Goal: Find specific page/section: Find specific page/section

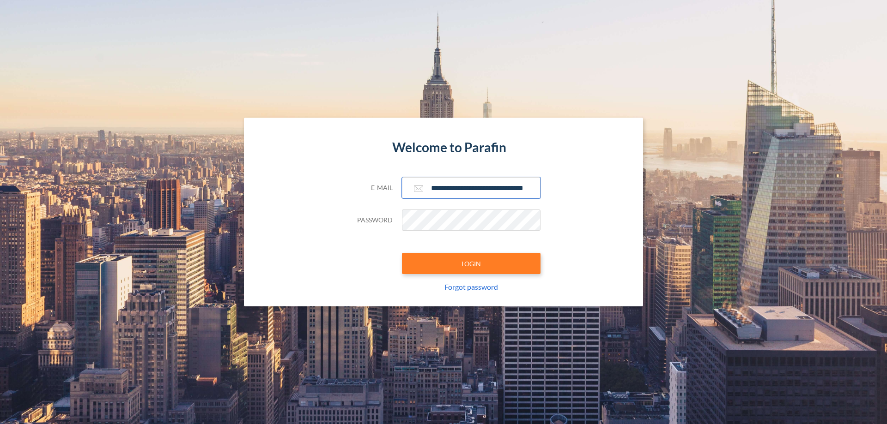
type input "**********"
click at [471, 264] on button "LOGIN" at bounding box center [471, 263] width 139 height 21
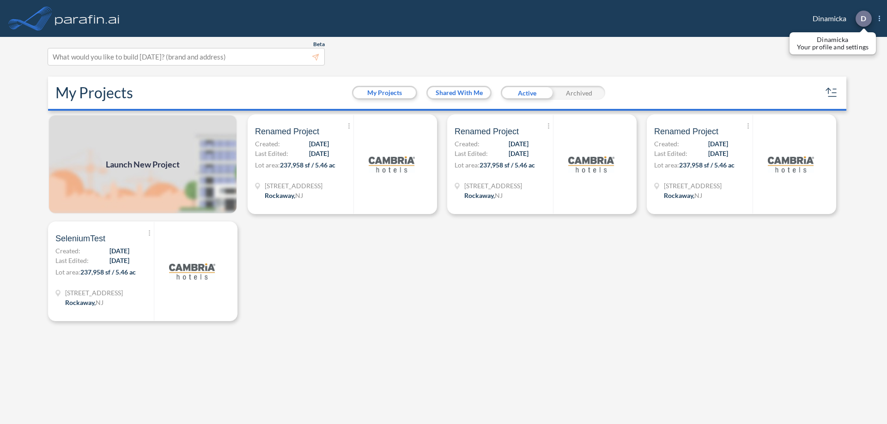
click at [863, 18] on p "D" at bounding box center [863, 18] width 6 height 8
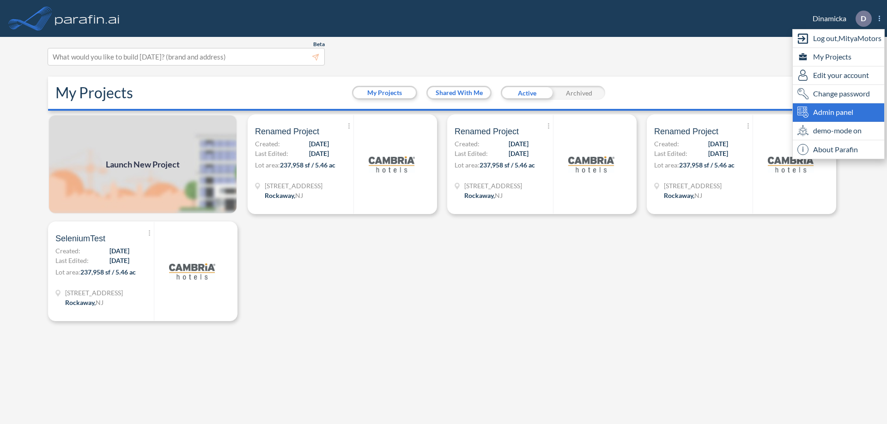
click at [838, 112] on span "Admin panel" at bounding box center [833, 112] width 40 height 11
